Goal: Information Seeking & Learning: Learn about a topic

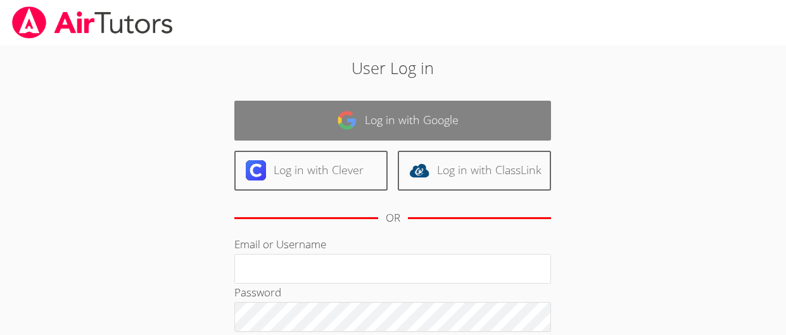
click at [325, 104] on link "Log in with Google" at bounding box center [392, 121] width 317 height 40
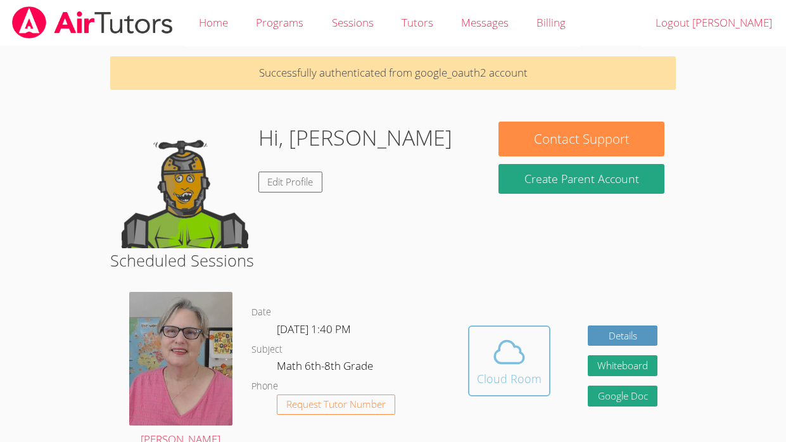
click at [491, 334] on icon at bounding box center [508, 351] width 35 height 35
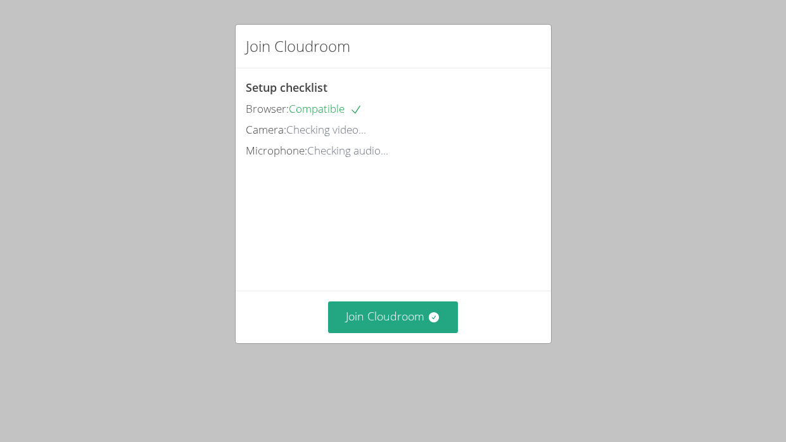
click at [400, 265] on video at bounding box center [341, 217] width 190 height 95
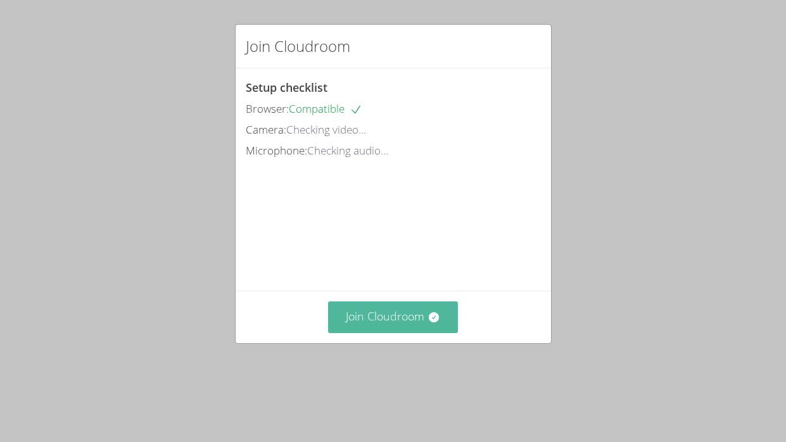
click at [375, 332] on button "Join Cloudroom" at bounding box center [393, 316] width 130 height 31
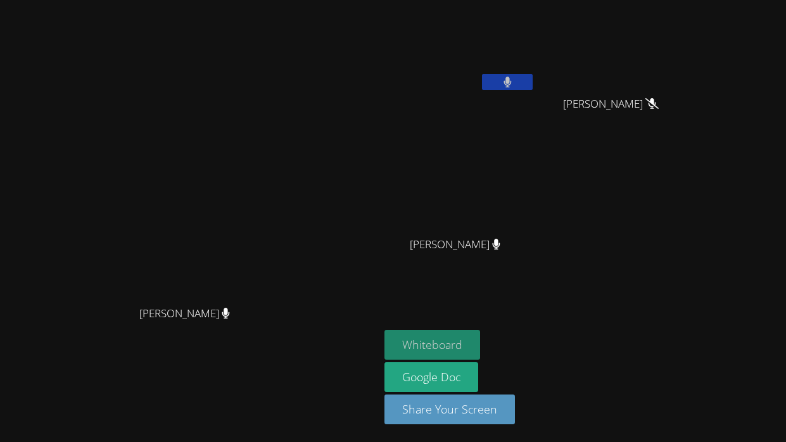
click at [480, 342] on button "Whiteboard" at bounding box center [432, 345] width 96 height 30
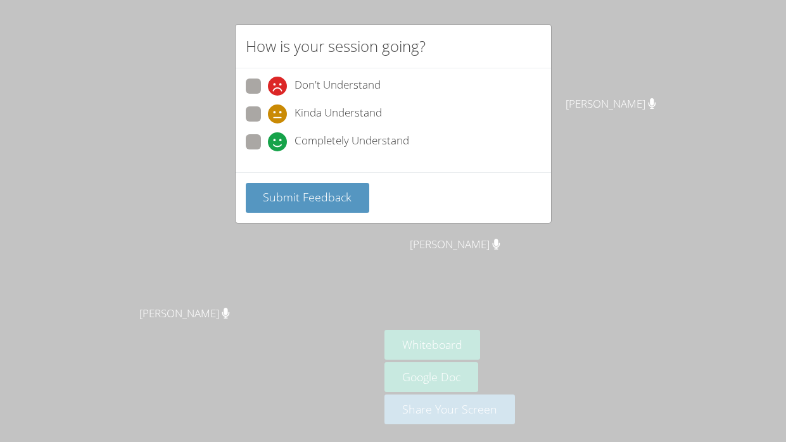
click at [268, 151] on span at bounding box center [268, 151] width 0 height 0
click at [268, 144] on input "Completely Understand" at bounding box center [273, 139] width 11 height 11
radio input "true"
click at [282, 203] on span "Submit Feedback" at bounding box center [307, 196] width 89 height 15
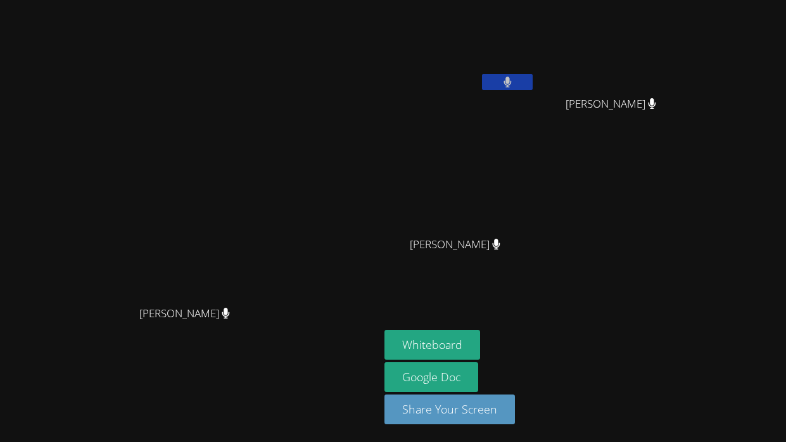
click at [511, 83] on icon at bounding box center [507, 82] width 8 height 11
click at [285, 208] on video at bounding box center [190, 196] width 190 height 208
click at [532, 82] on button at bounding box center [507, 82] width 51 height 16
